Goal: Information Seeking & Learning: Learn about a topic

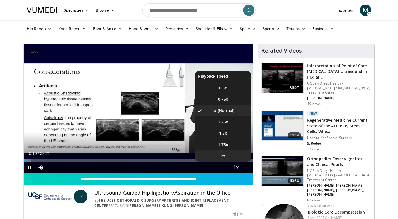
click at [225, 156] on span "2x" at bounding box center [223, 156] width 5 height 6
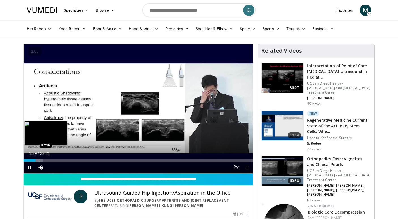
click at [40, 160] on div "Progress Bar" at bounding box center [40, 160] width 1 height 2
click at [42, 160] on div "Progress Bar" at bounding box center [42, 160] width 1 height 2
click at [44, 160] on div "Progress Bar" at bounding box center [44, 160] width 1 height 2
click at [46, 160] on div "Progress Bar" at bounding box center [46, 160] width 1 height 2
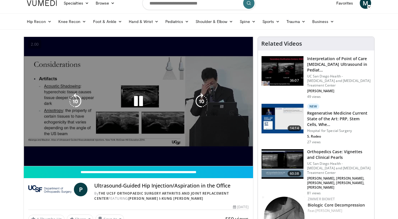
scroll to position [6, 0]
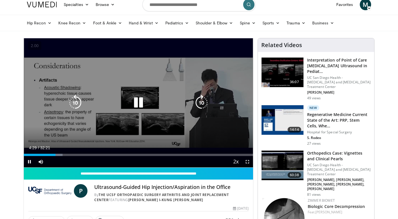
click at [91, 96] on div "10 seconds Tap to unmute" at bounding box center [138, 102] width 229 height 129
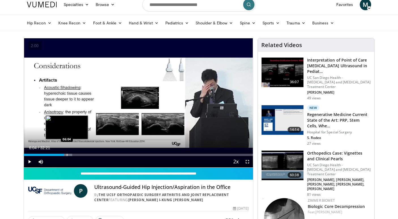
click at [67, 154] on div "Progress Bar" at bounding box center [67, 154] width 1 height 2
click at [71, 155] on div "Progress Bar" at bounding box center [71, 154] width 1 height 2
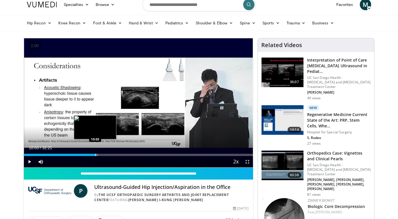
click at [95, 154] on div "Progress Bar" at bounding box center [95, 154] width 1 height 2
click at [99, 154] on div "Progress Bar" at bounding box center [99, 154] width 1 height 2
click at [104, 154] on div "Progress Bar" at bounding box center [104, 154] width 1 height 2
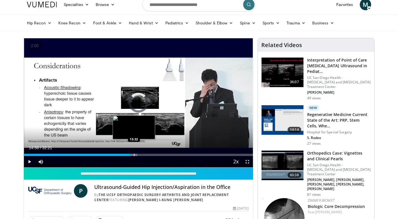
click at [134, 155] on div "Progress Bar" at bounding box center [134, 154] width 1 height 2
click at [137, 154] on div "Progress Bar" at bounding box center [137, 154] width 1 height 2
click at [142, 154] on div "Progress Bar" at bounding box center [142, 154] width 1 height 2
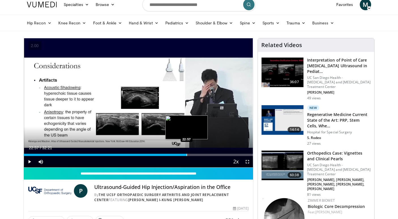
click at [187, 154] on div "Progress Bar" at bounding box center [187, 154] width 1 height 2
click at [189, 154] on div "Progress Bar" at bounding box center [189, 154] width 1 height 2
click at [192, 154] on div "Progress Bar" at bounding box center [192, 154] width 1 height 2
click at [194, 154] on div "Progress Bar" at bounding box center [194, 154] width 1 height 2
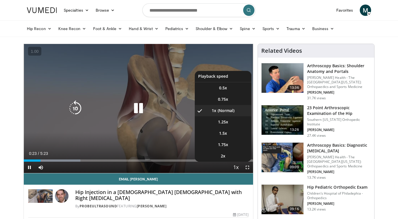
click at [238, 166] on span "Video Player" at bounding box center [236, 167] width 8 height 11
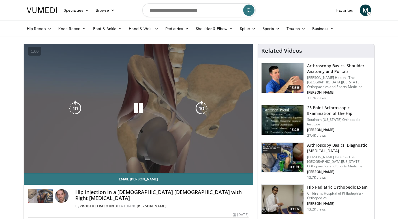
click at [238, 168] on video-js "**********" at bounding box center [138, 108] width 229 height 129
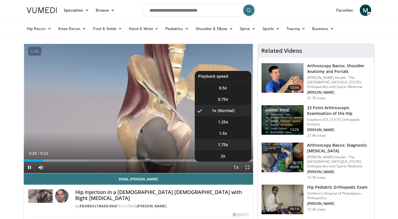
click at [227, 146] on span "1.75x" at bounding box center [223, 145] width 10 height 6
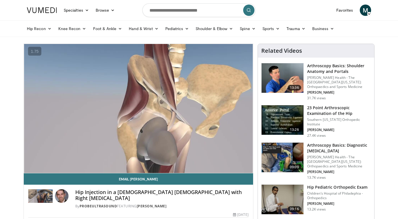
click at [231, 188] on div "Hip Injection in a [DEMOGRAPHIC_DATA] [DEMOGRAPHIC_DATA] with Right [MEDICAL_DA…" at bounding box center [138, 196] width 229 height 25
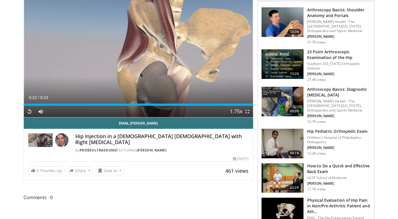
scroll to position [54, 0]
